Goal: Task Accomplishment & Management: Manage account settings

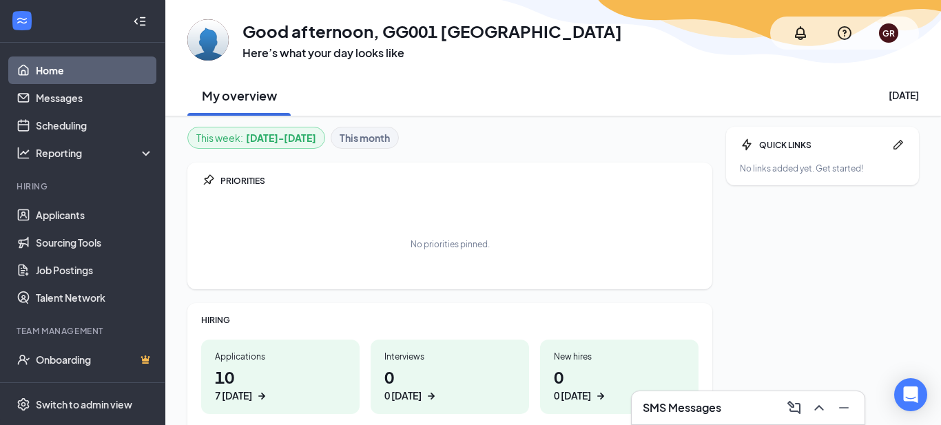
click at [245, 369] on h1 "10 7 [DATE]" at bounding box center [280, 384] width 131 height 38
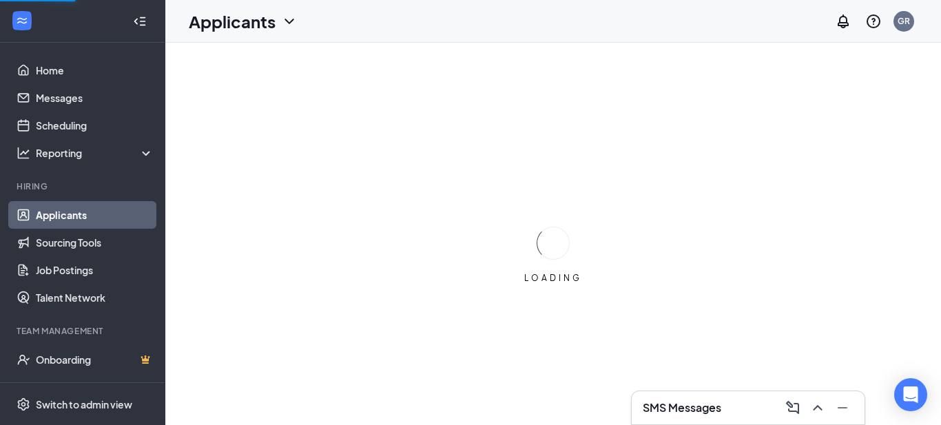
click at [716, 409] on h3 "SMS Messages" at bounding box center [682, 407] width 79 height 15
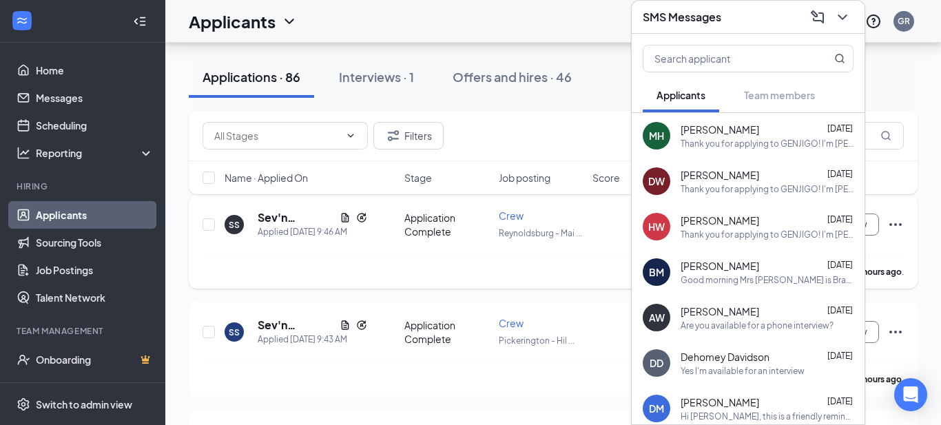
scroll to position [169, 0]
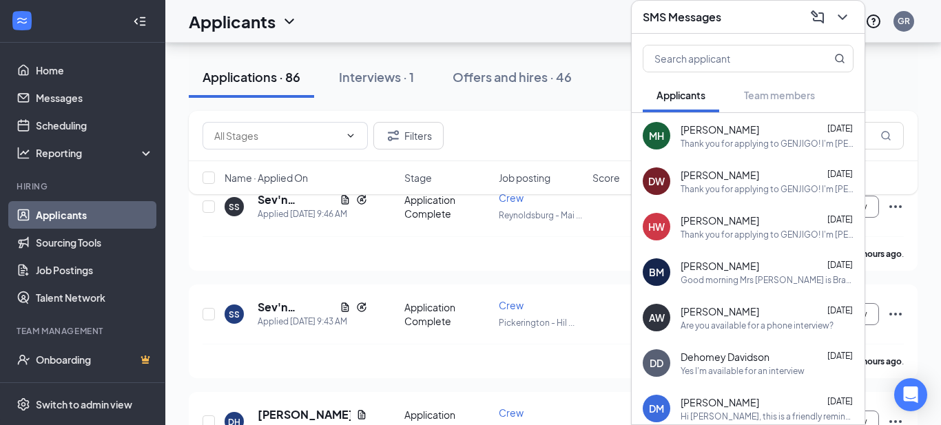
click at [333, 200] on div "Filters Name · Applied On Stage Job posting Score" at bounding box center [553, 159] width 729 height 97
click at [335, 200] on div "Filters Name · Applied On Stage Job posting Score" at bounding box center [553, 159] width 729 height 97
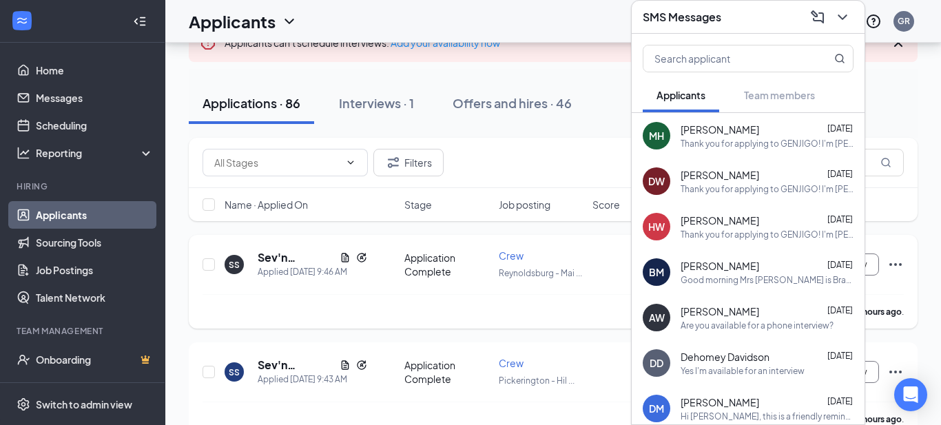
scroll to position [108, 0]
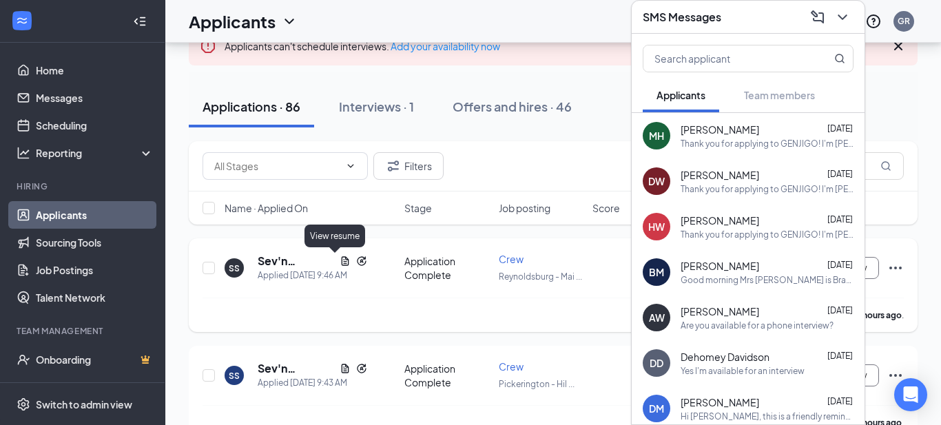
click at [342, 265] on icon "Document" at bounding box center [346, 260] width 8 height 9
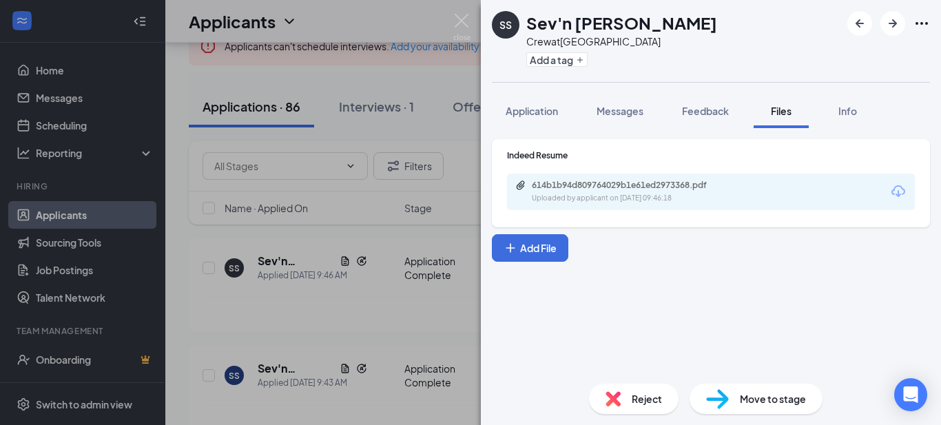
click at [688, 184] on div "614b1b94d809764029b1e61ed2973368.pdf" at bounding box center [628, 185] width 193 height 11
click at [466, 28] on img at bounding box center [461, 27] width 17 height 27
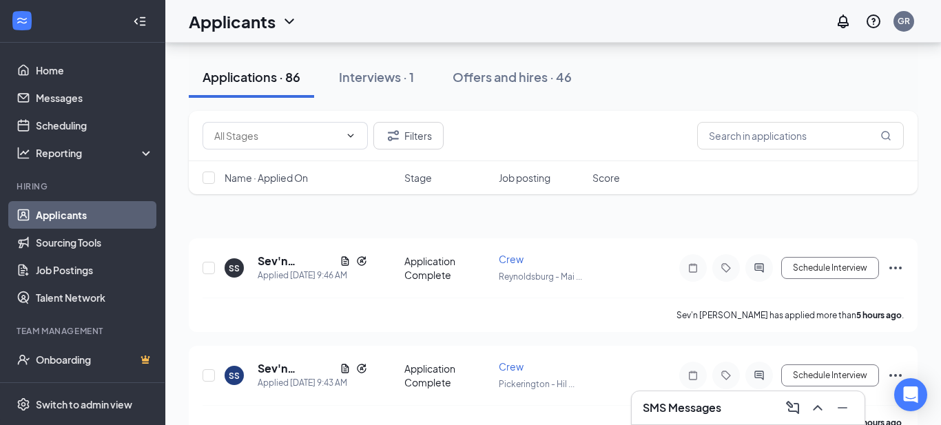
scroll to position [291, 0]
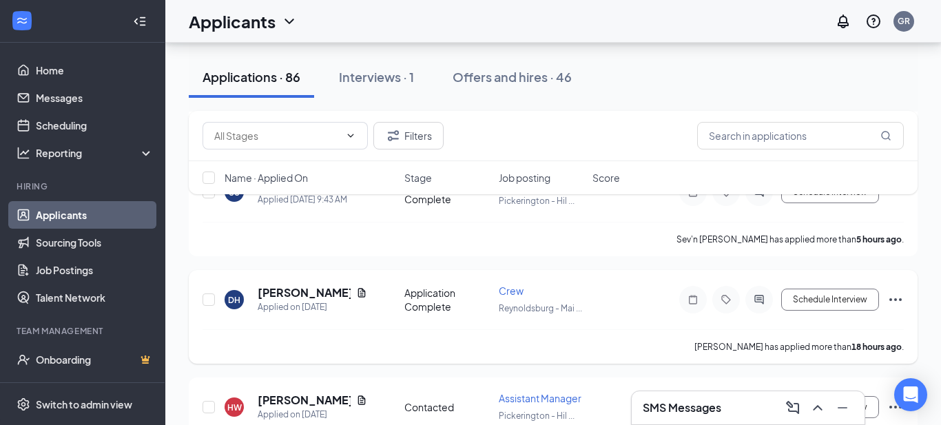
click at [358, 295] on icon "Document" at bounding box center [362, 292] width 8 height 9
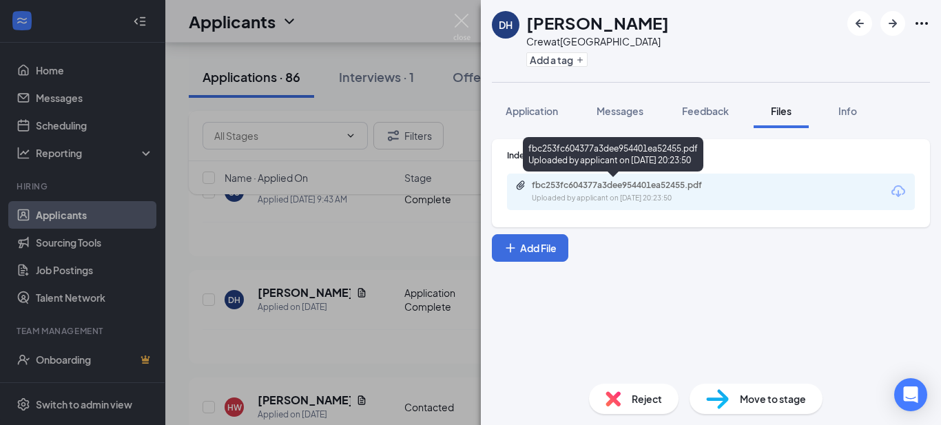
click at [575, 187] on div "fbc253fc604377a3dee954401ea52455.pdf" at bounding box center [628, 185] width 193 height 11
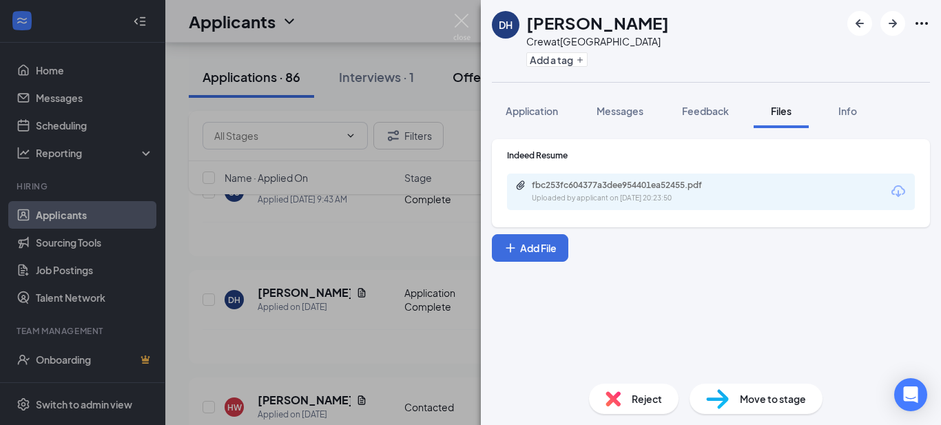
click at [466, 175] on div "DH [PERSON_NAME] Crew at [GEOGRAPHIC_DATA] Add a tag Application Messages Feedb…" at bounding box center [470, 212] width 941 height 425
